Goal: Task Accomplishment & Management: Manage account settings

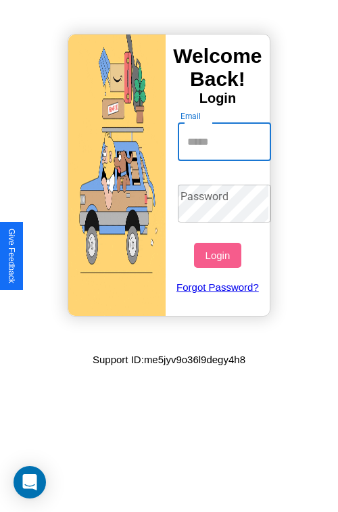
click at [226, 141] on input "Email" at bounding box center [225, 142] width 94 height 38
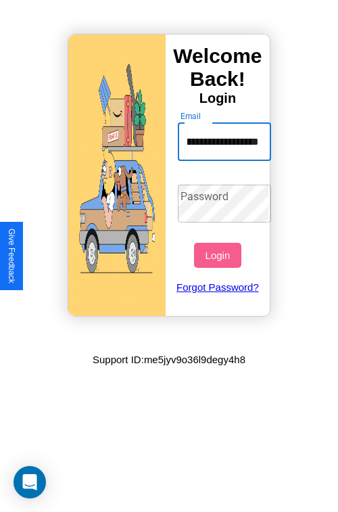
scroll to position [0, 63]
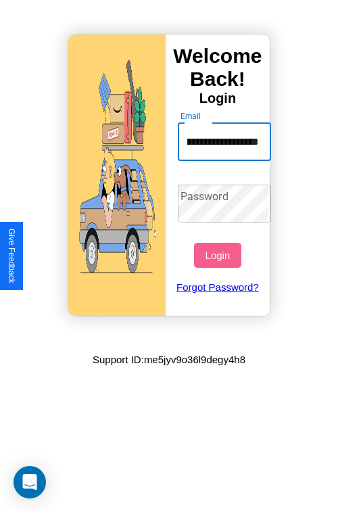
type input "**********"
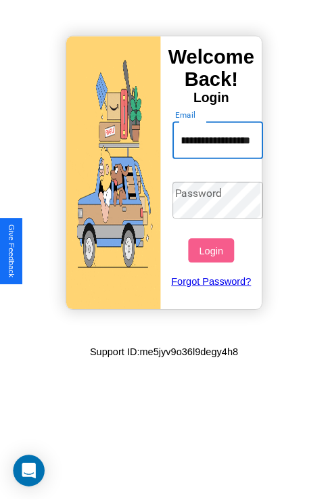
scroll to position [0, 0]
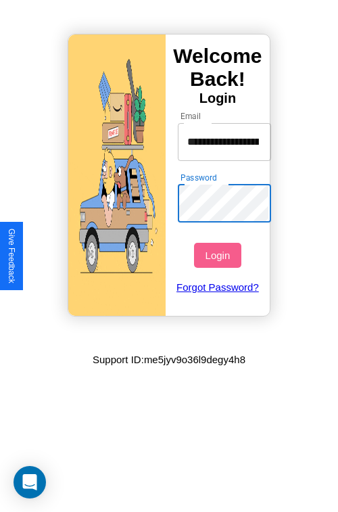
click at [219, 255] on button "Login" at bounding box center [217, 255] width 47 height 25
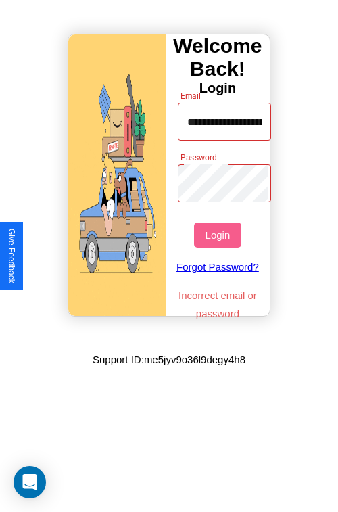
click at [219, 235] on button "Login" at bounding box center [217, 234] width 47 height 25
